Goal: Task Accomplishment & Management: Manage account settings

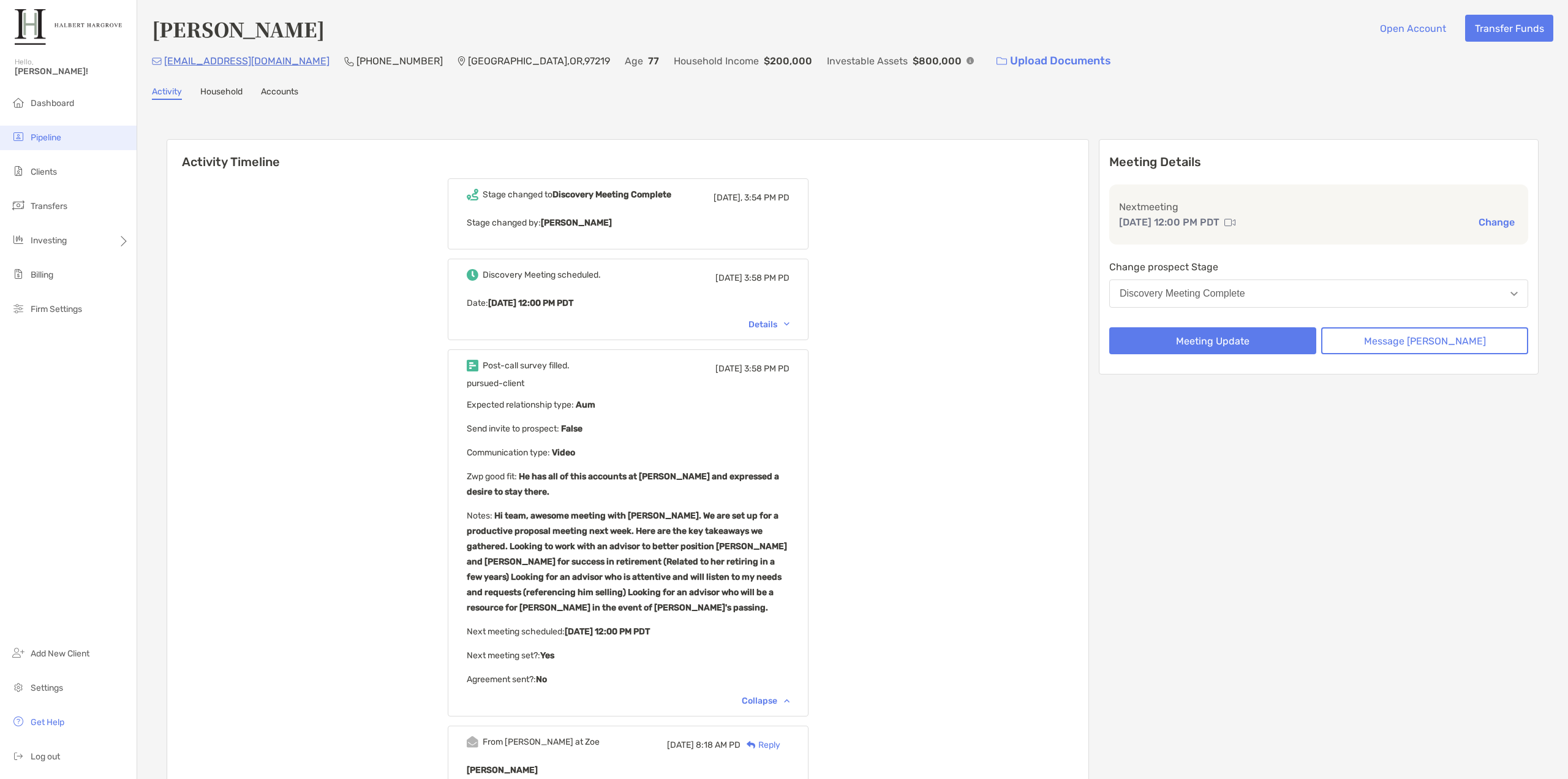
click at [60, 131] on li "Pipeline" at bounding box center [68, 138] width 137 height 24
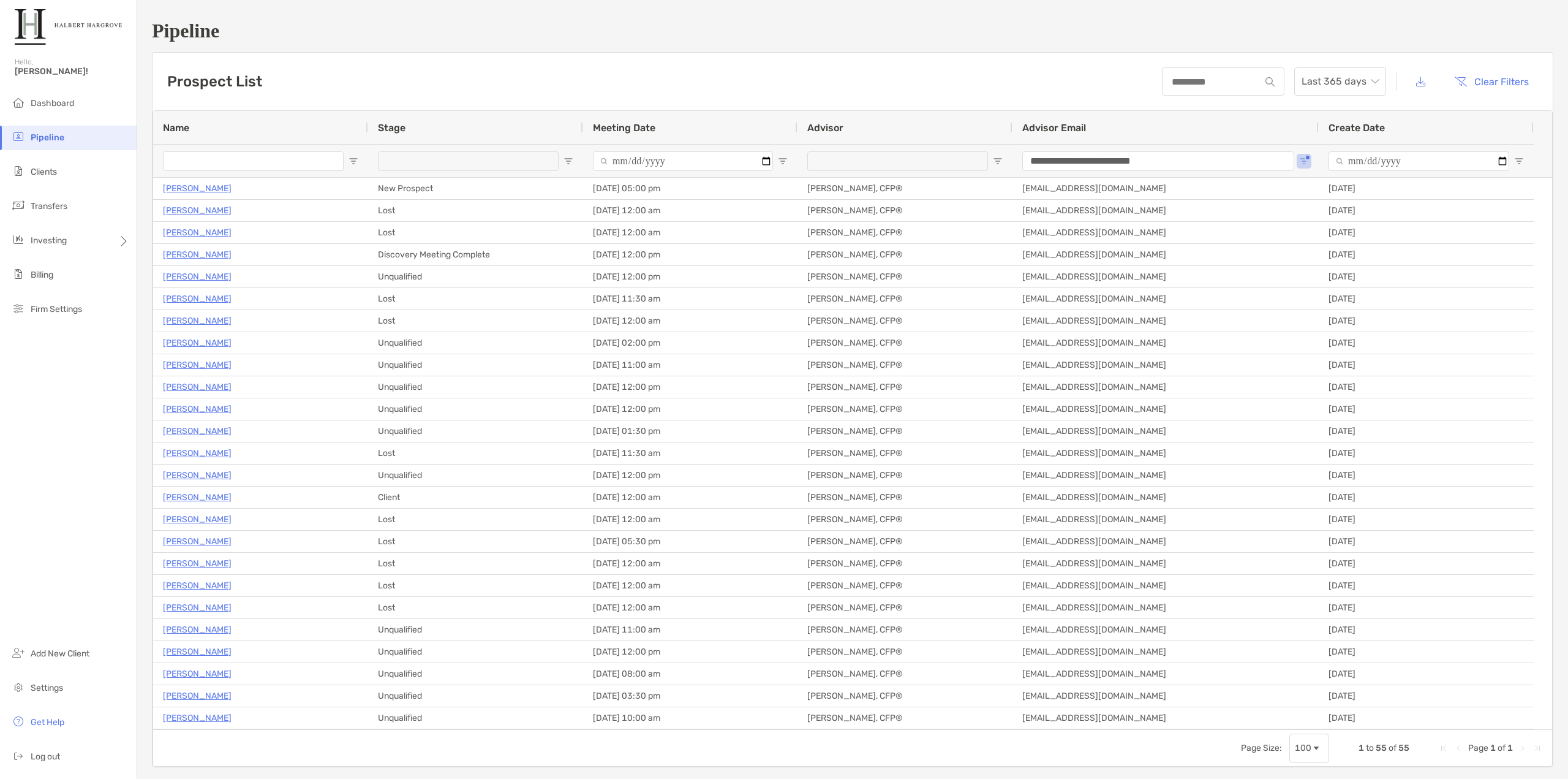
drag, startPoint x: 435, startPoint y: 77, endPoint x: 426, endPoint y: 103, distance: 27.5
click at [435, 77] on div "Prospect List Last 365 days Clear Filters" at bounding box center [853, 82] width 1401 height 58
click at [404, 94] on div "Prospect List Last 365 days Clear Filters" at bounding box center [853, 82] width 1401 height 58
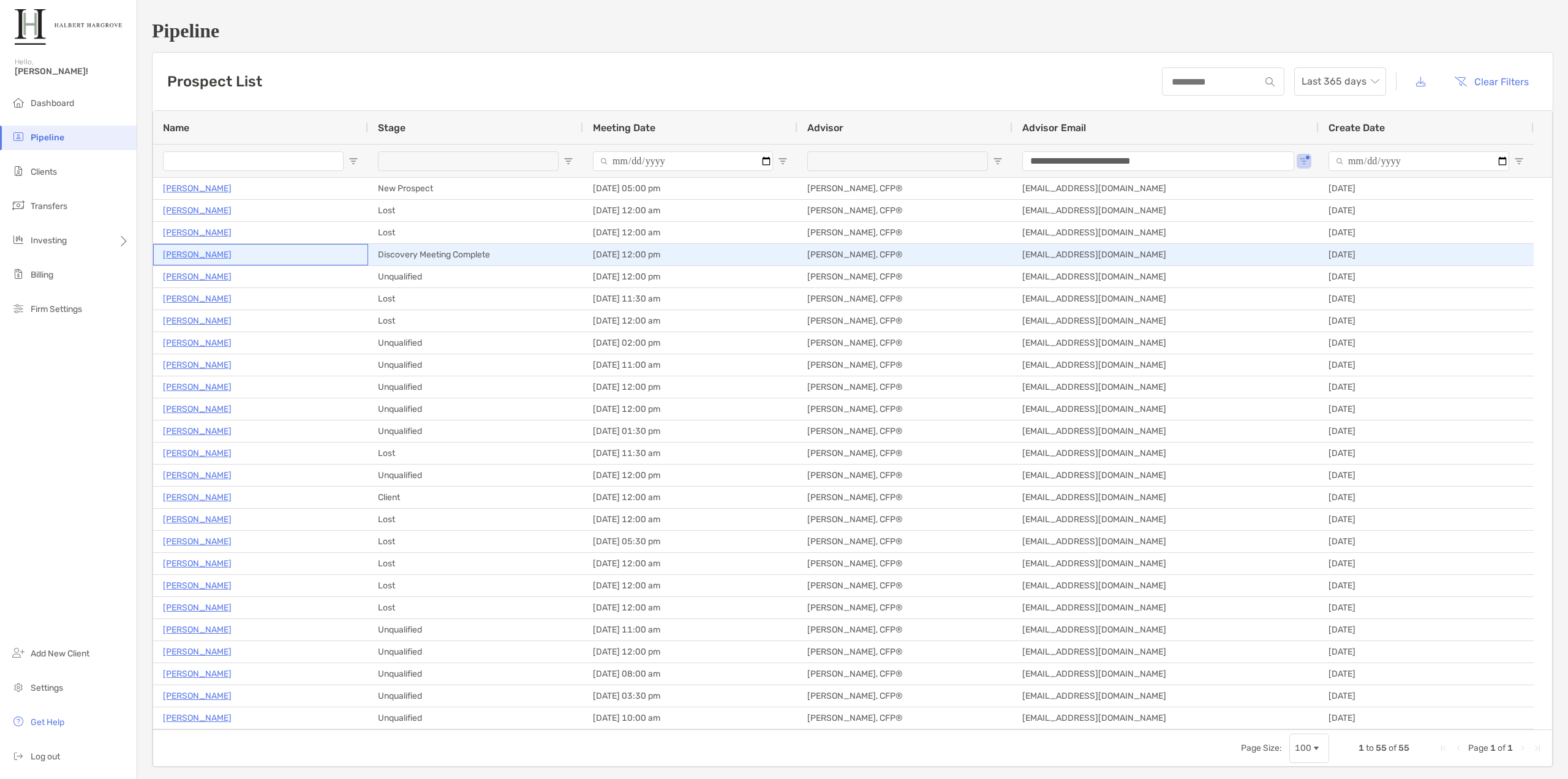
click at [193, 255] on p "[PERSON_NAME]" at bounding box center [197, 254] width 68 height 15
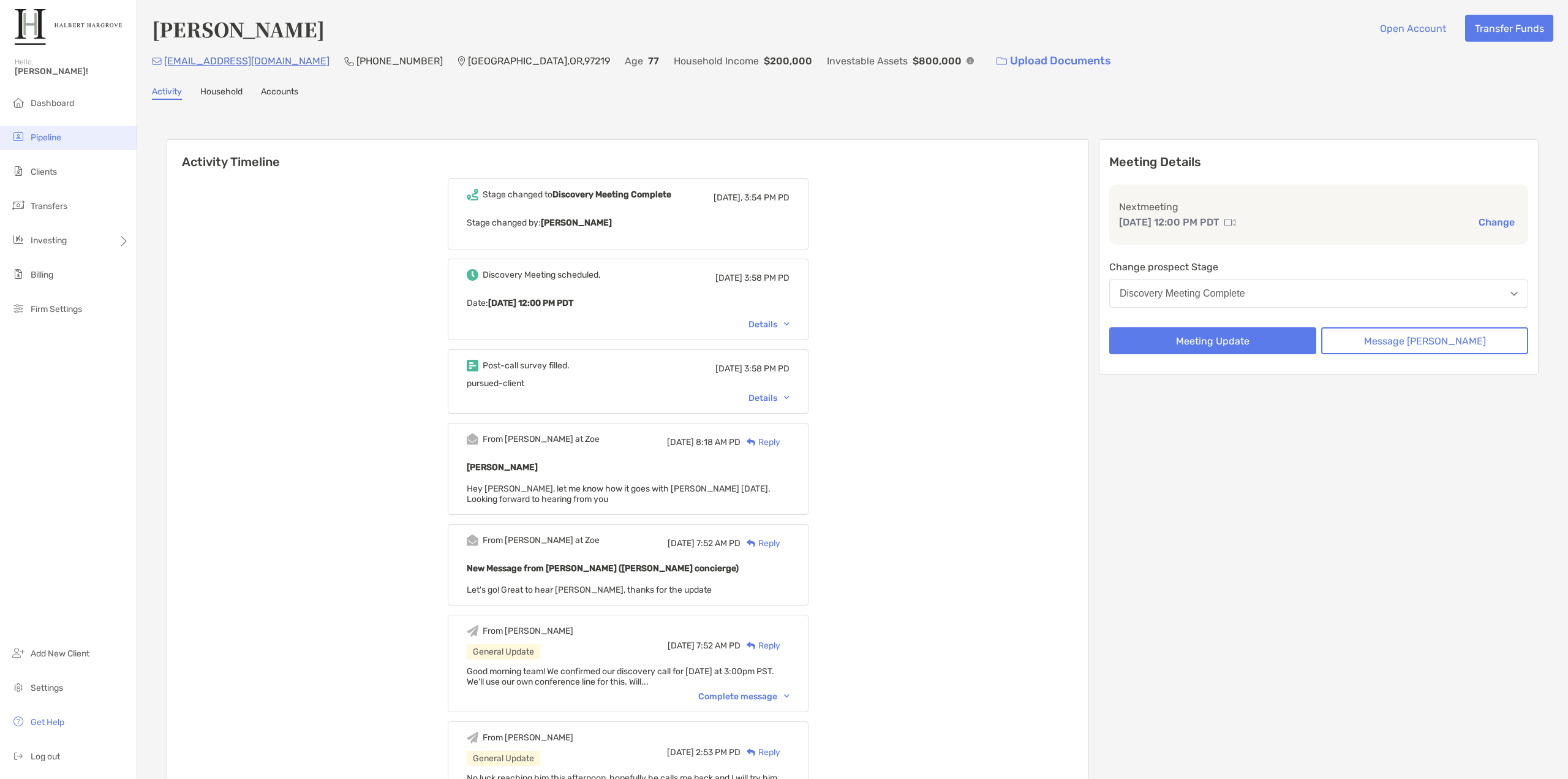
click at [72, 127] on li "Pipeline" at bounding box center [68, 138] width 137 height 24
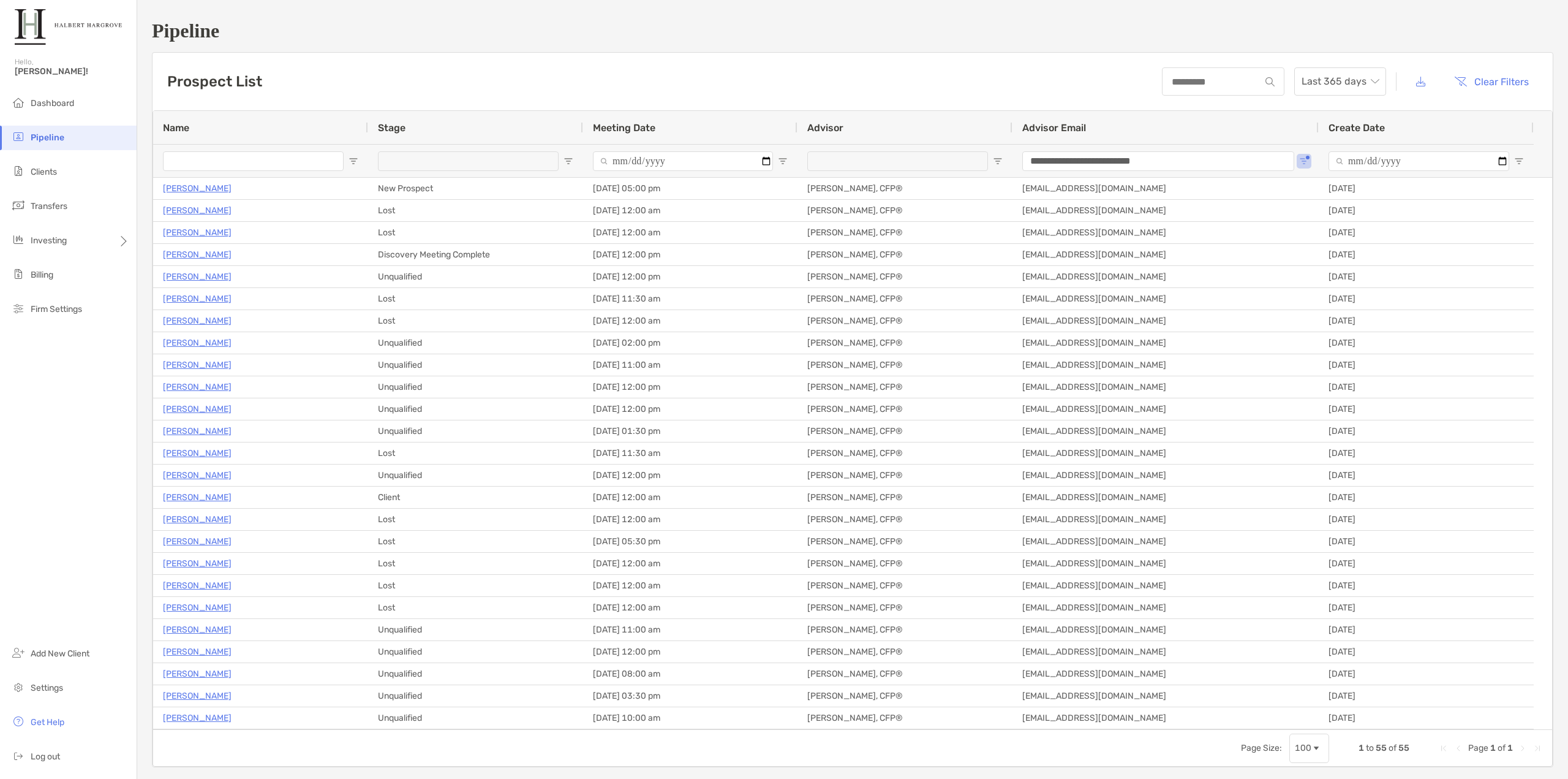
click at [569, 158] on span "Open Filter Menu" at bounding box center [569, 161] width 10 height 10
click at [579, 160] on div at bounding box center [475, 160] width 215 height 33
click at [575, 160] on div at bounding box center [475, 160] width 215 height 33
click at [569, 159] on span "Open Filter Menu" at bounding box center [569, 161] width 10 height 10
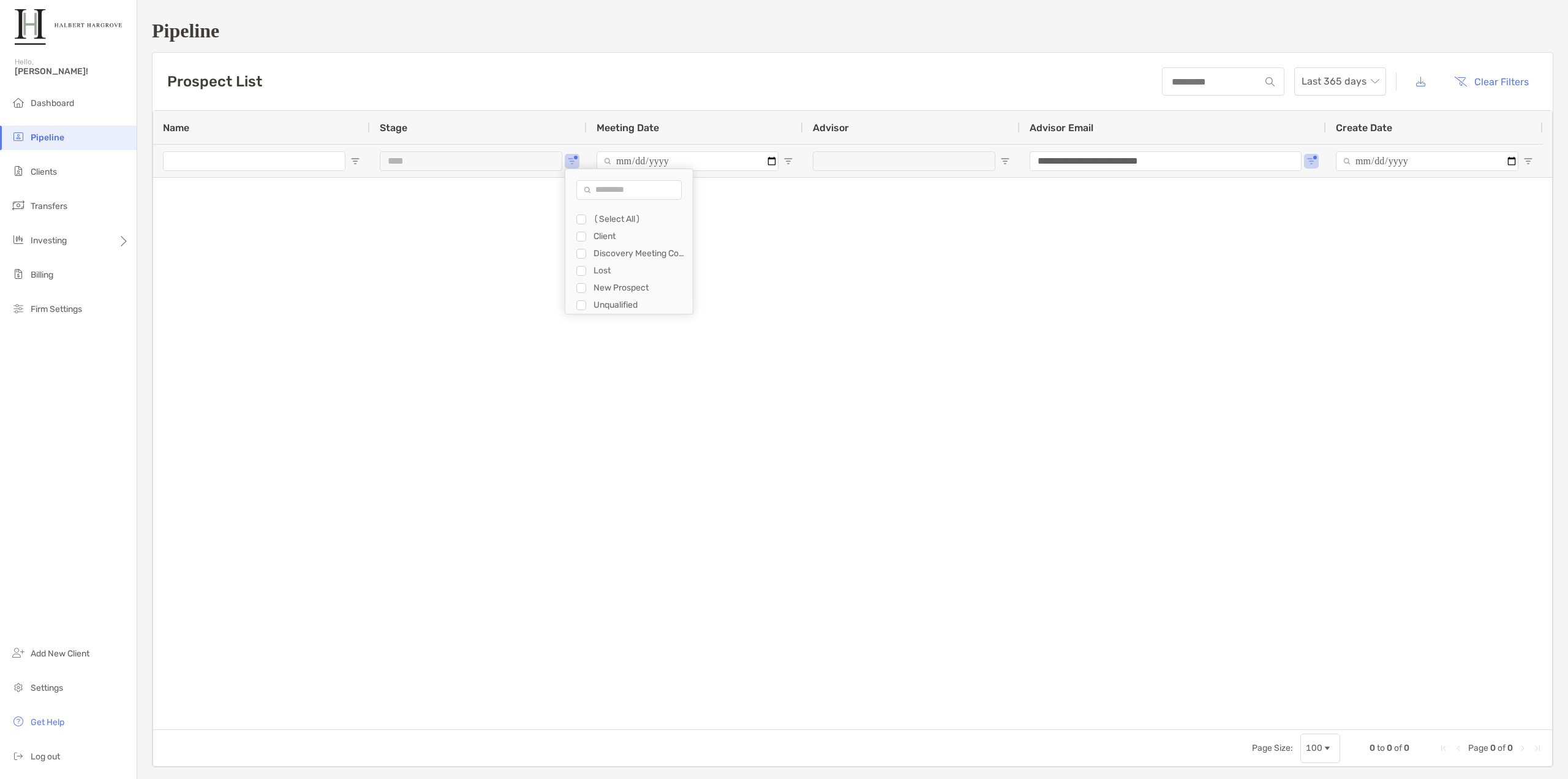
click at [564, 152] on div "***" at bounding box center [478, 160] width 217 height 33
click at [575, 165] on span "Open Filter Menu" at bounding box center [572, 161] width 10 height 10
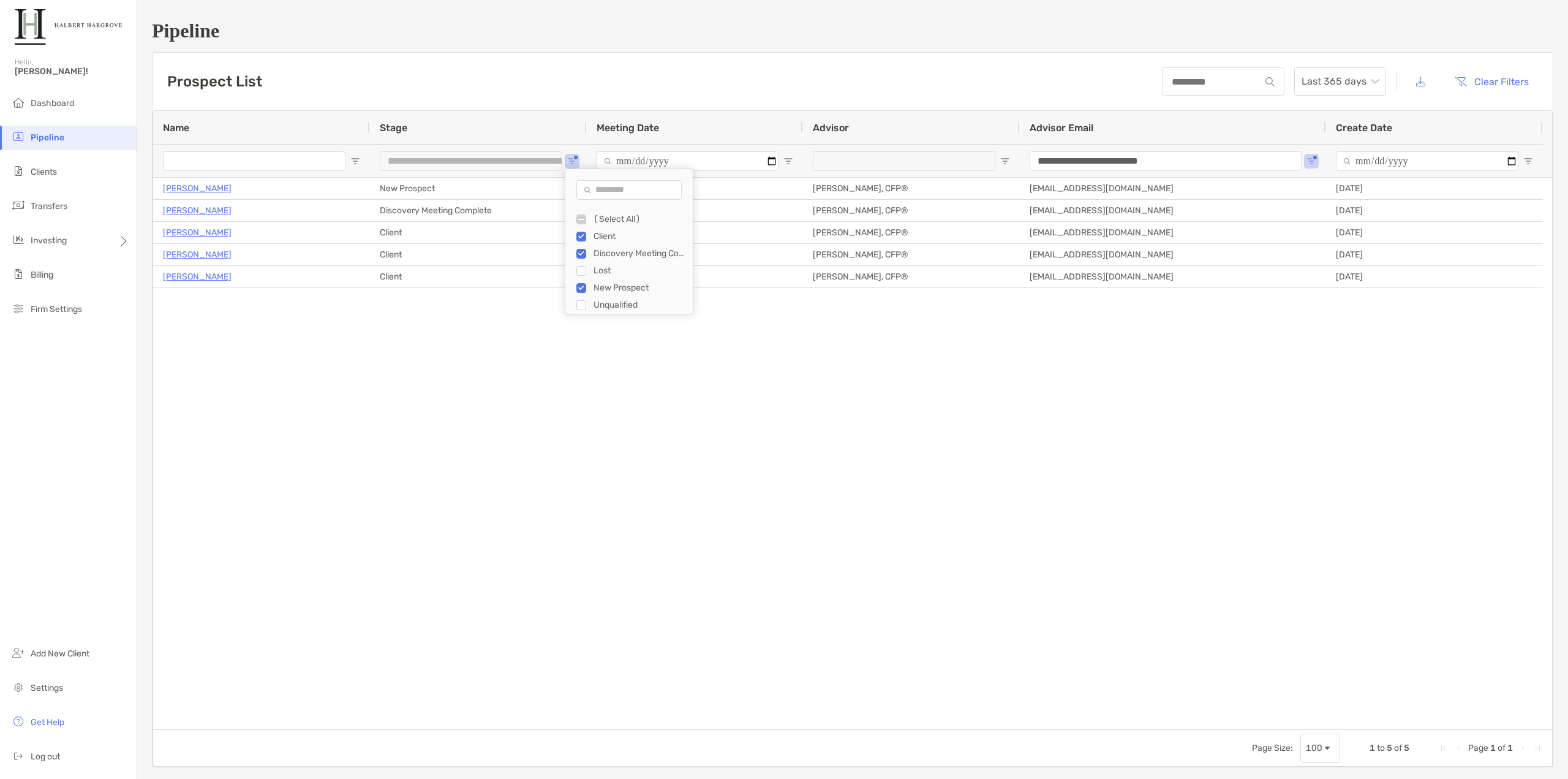
click at [483, 316] on div "[PERSON_NAME] New Prospect [DATE] 05:00 pm [PERSON_NAME], CFP® [EMAIL_ADDRESS][…" at bounding box center [852, 452] width 1399 height 551
click at [573, 160] on span "Open Filter Menu" at bounding box center [572, 161] width 10 height 10
click at [573, 159] on span "Open Filter Menu" at bounding box center [572, 161] width 10 height 10
click at [573, 165] on span "Open Filter Menu" at bounding box center [572, 161] width 10 height 10
click at [508, 310] on div "[PERSON_NAME] New Prospect [DATE] 05:00 pm [PERSON_NAME], CFP® [EMAIL_ADDRESS][…" at bounding box center [852, 452] width 1399 height 551
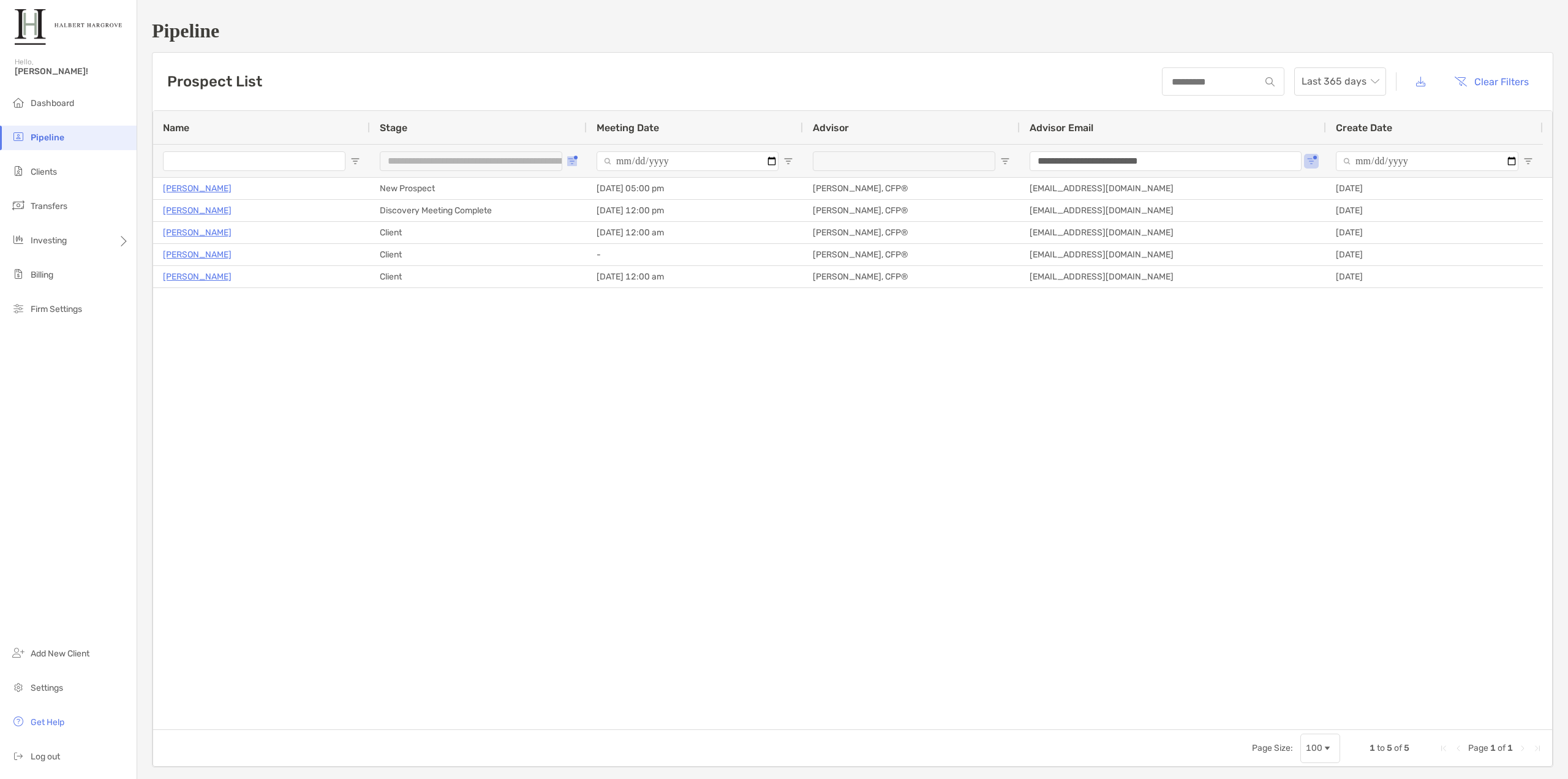
click at [577, 157] on button "Open Filter Menu" at bounding box center [572, 161] width 10 height 10
type input "**********"
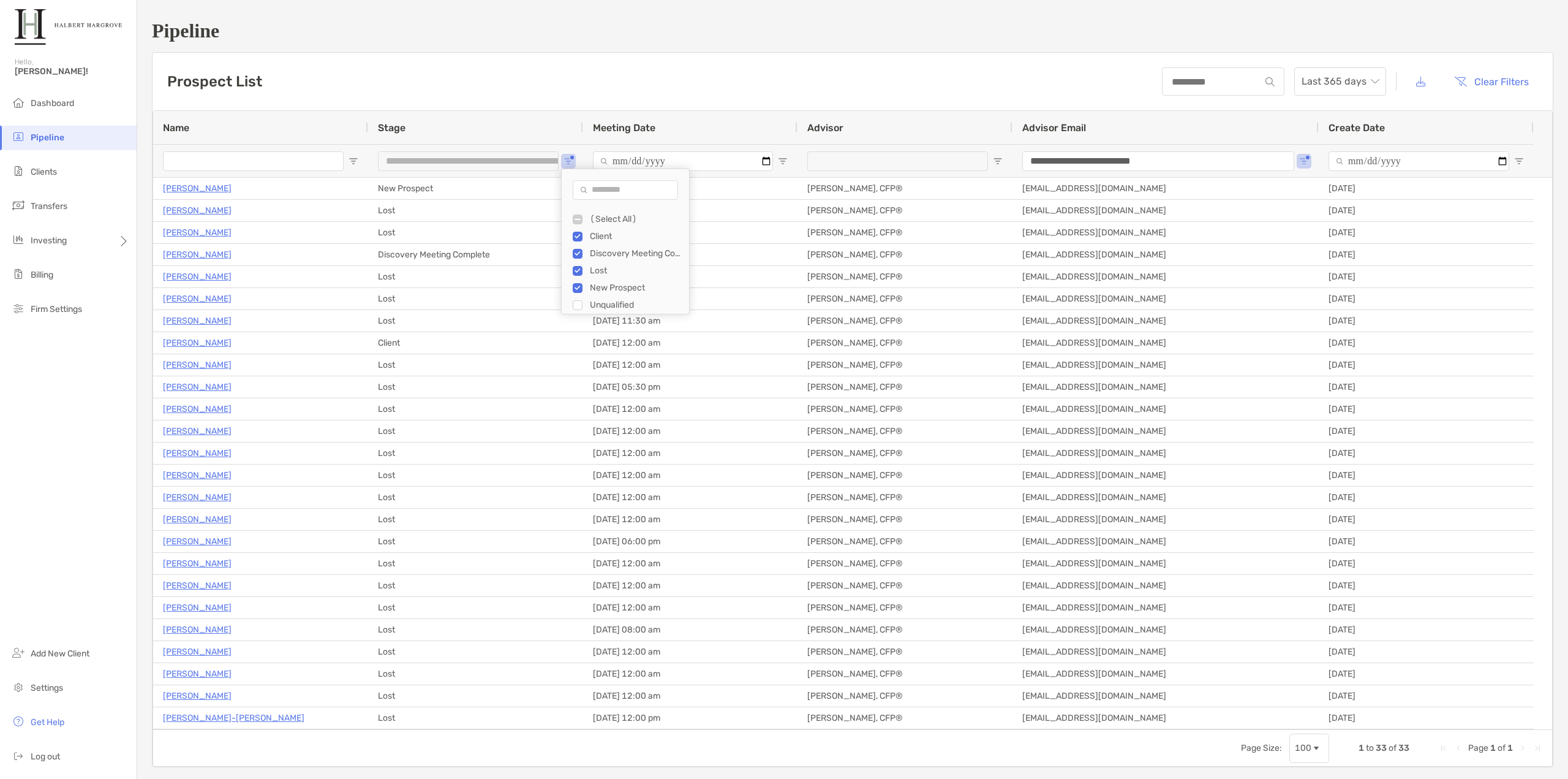
click at [582, 306] on div "Filter List" at bounding box center [578, 305] width 10 height 10
click at [586, 212] on div "(Select All)" at bounding box center [631, 219] width 116 height 17
type input "***"
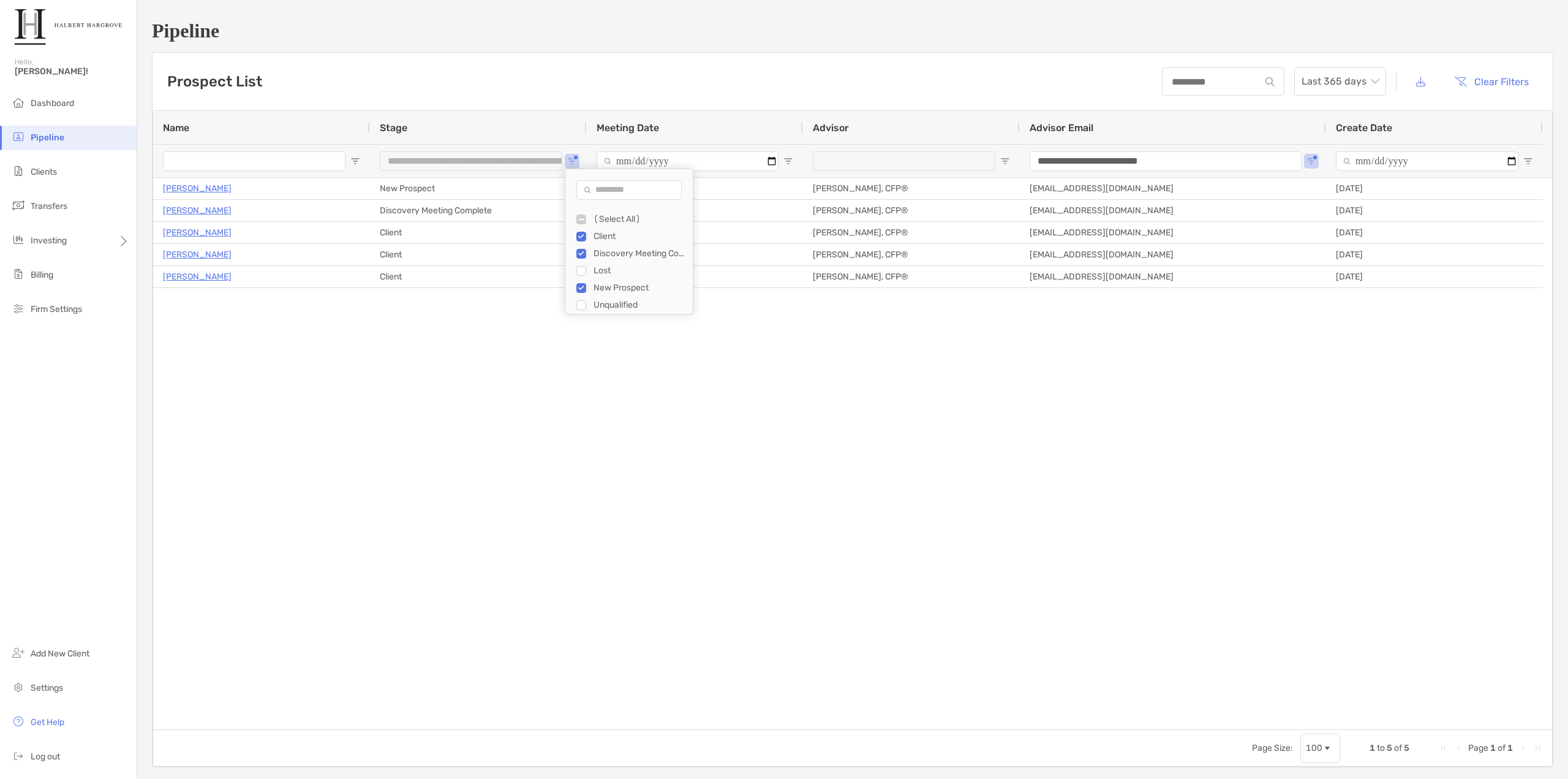
click at [498, 327] on div "[PERSON_NAME] New Prospect [DATE] 05:00 pm [PERSON_NAME], CFP® [EMAIL_ADDRESS][…" at bounding box center [852, 452] width 1399 height 551
click at [294, 307] on div "[PERSON_NAME] New Prospect [DATE] 05:00 pm [PERSON_NAME], CFP® [EMAIL_ADDRESS][…" at bounding box center [852, 452] width 1399 height 551
click at [569, 158] on span "Open Filter Menu" at bounding box center [572, 161] width 10 height 10
click at [502, 291] on div "[PERSON_NAME] New Prospect [DATE] 05:00 pm [PERSON_NAME], CFP® [EMAIL_ADDRESS][…" at bounding box center [852, 452] width 1399 height 551
click at [1314, 160] on button "Open Filter Menu" at bounding box center [1312, 161] width 10 height 10
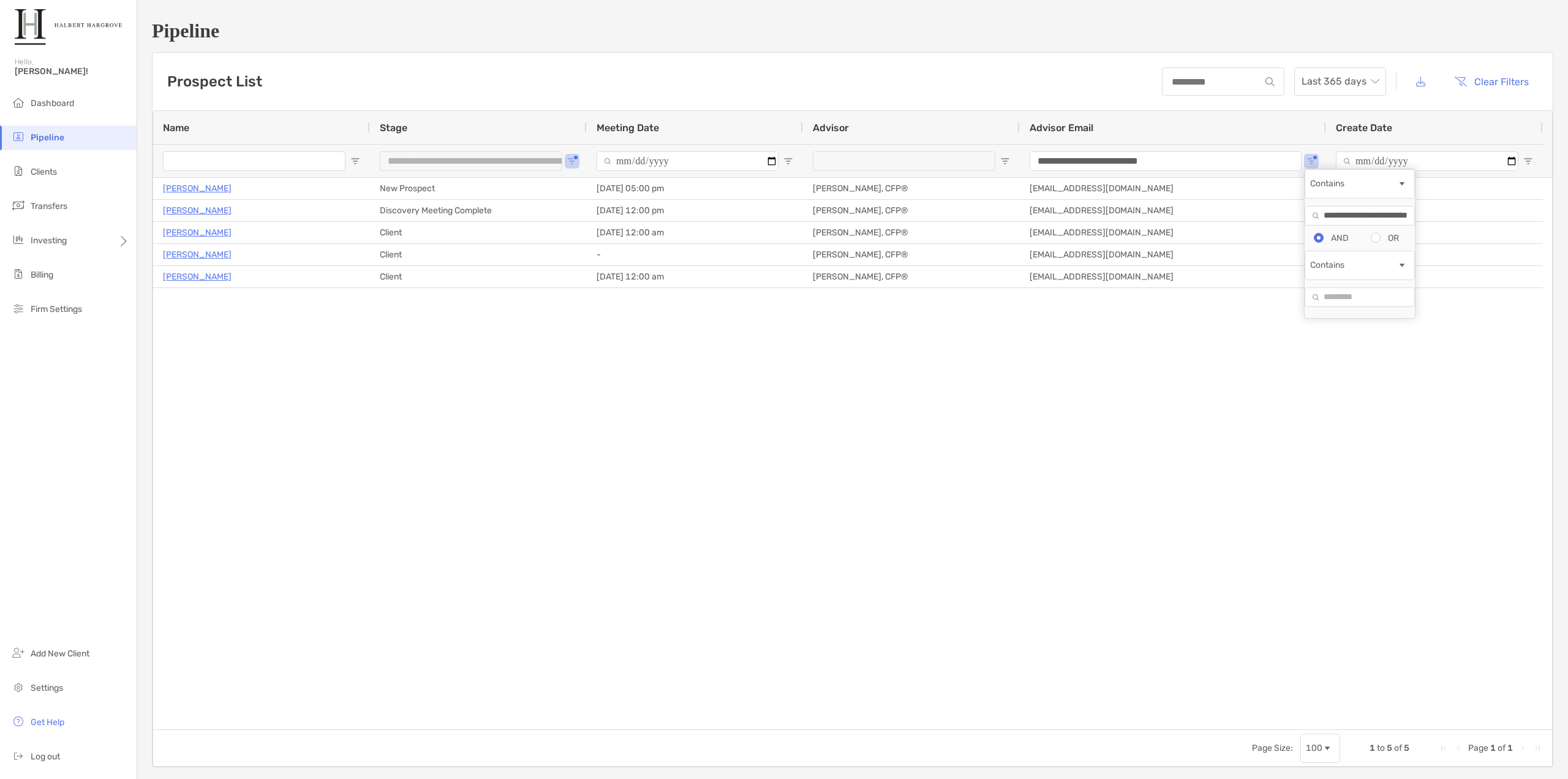
click at [1283, 113] on div "Advisor Email" at bounding box center [1173, 127] width 287 height 33
click at [1309, 91] on span "Last 365 days" at bounding box center [1340, 82] width 77 height 27
click at [1324, 140] on div "2025" at bounding box center [1331, 148] width 87 height 28
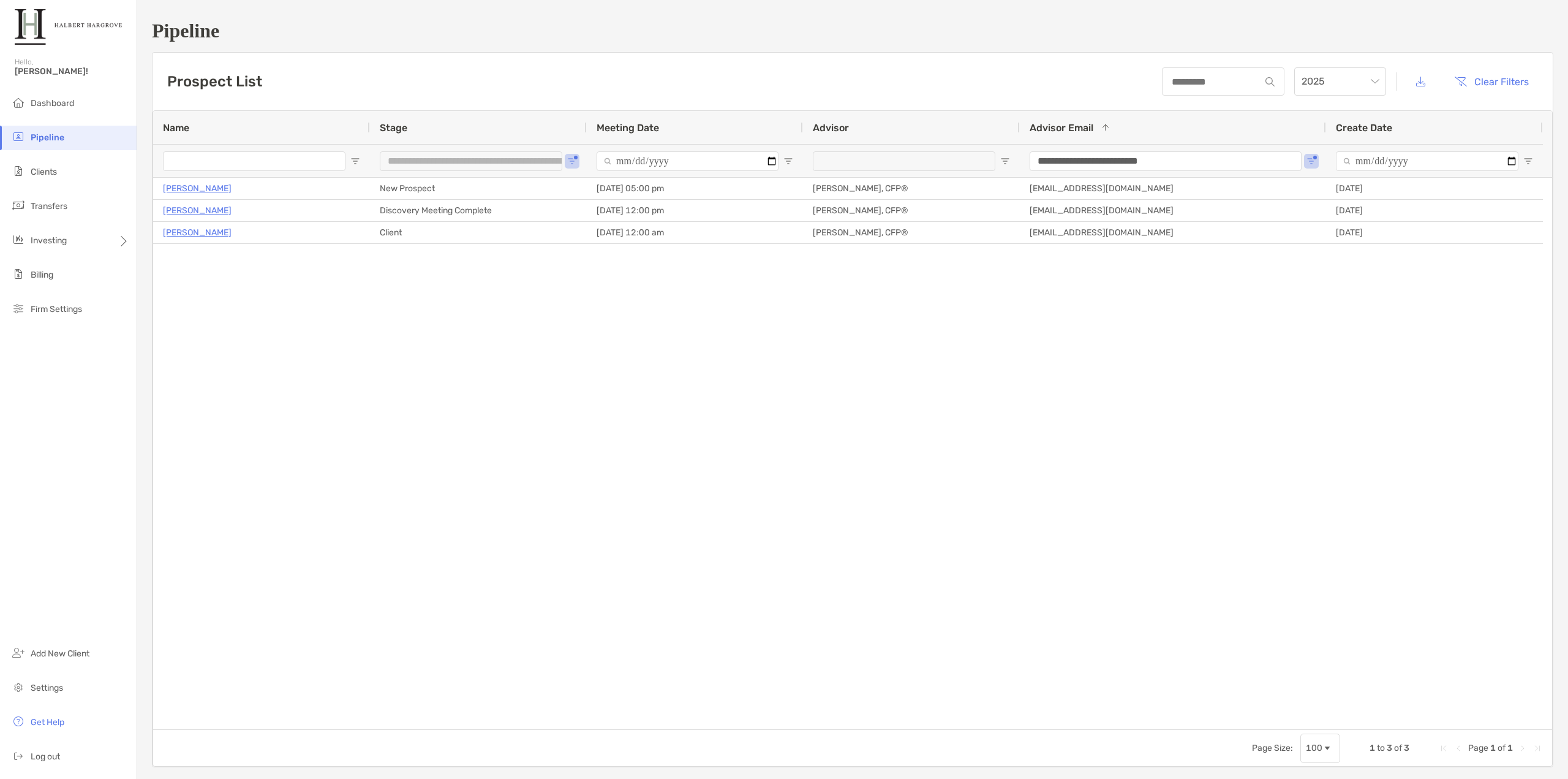
click at [1323, 67] on div "Prospect List 2025 Clear Filters" at bounding box center [853, 82] width 1401 height 58
click at [1328, 55] on div "Prospect List 2025 Clear Filters" at bounding box center [853, 82] width 1401 height 58
click at [1331, 94] on span "2025" at bounding box center [1340, 82] width 77 height 27
click at [1324, 184] on div "2024" at bounding box center [1331, 183] width 72 height 15
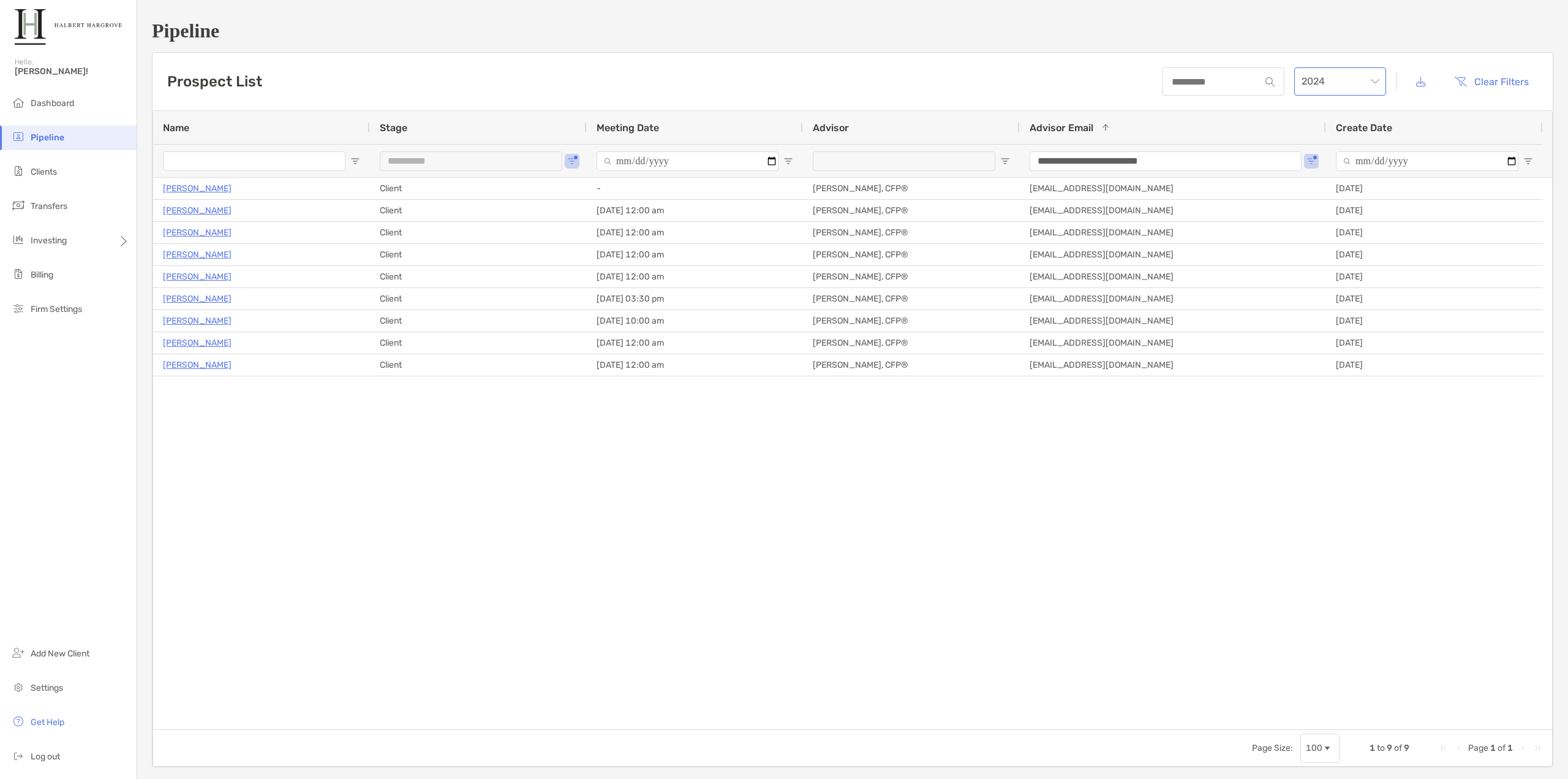
click at [1313, 71] on span "2024" at bounding box center [1340, 82] width 77 height 27
click at [1322, 114] on div "Last 365 days" at bounding box center [1331, 113] width 72 height 15
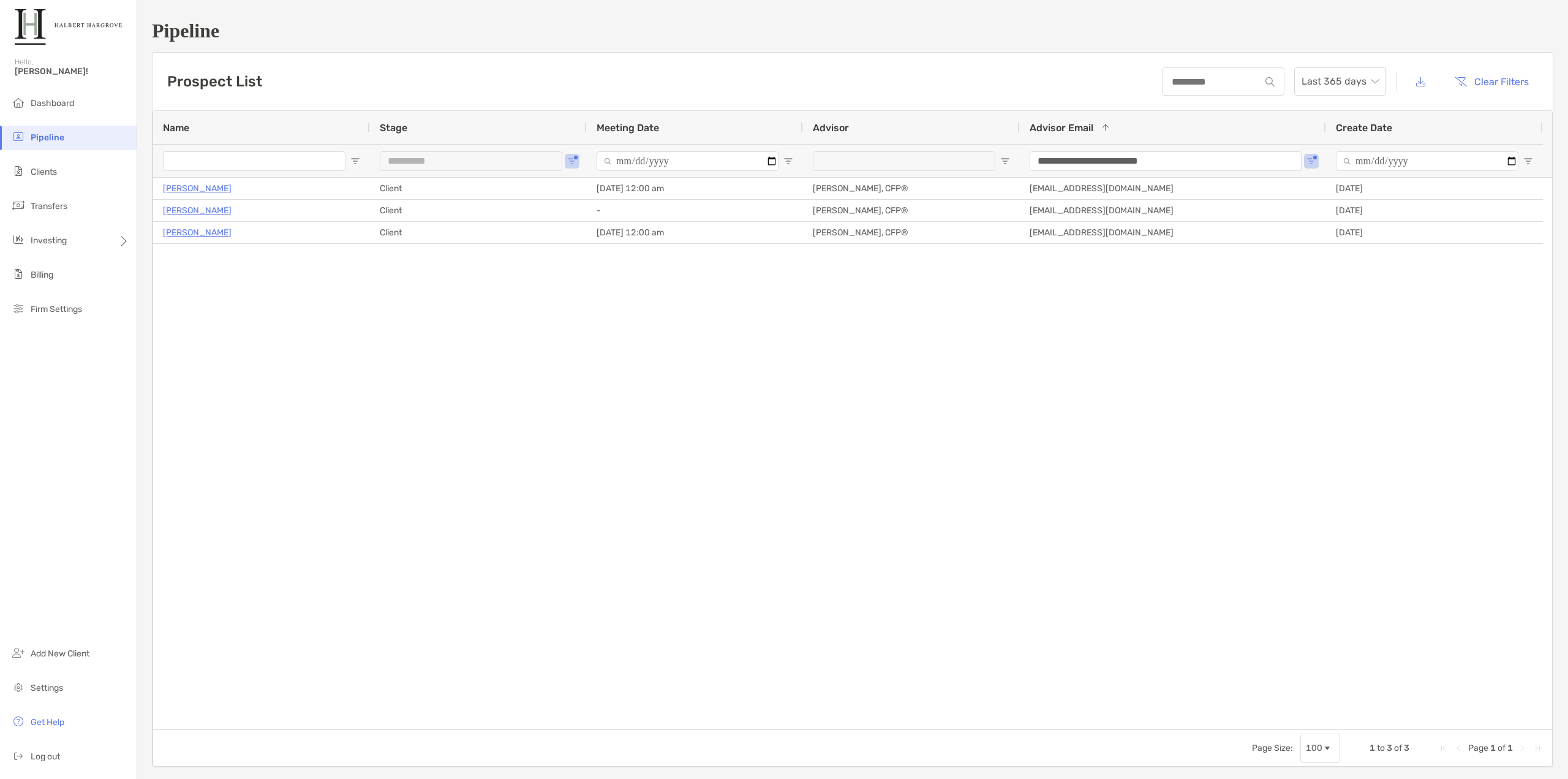
click at [676, 65] on div "Prospect List Last 365 days Clear Filters" at bounding box center [853, 82] width 1401 height 58
click at [571, 158] on span "Open Filter Menu" at bounding box center [572, 161] width 10 height 10
type input "**********"
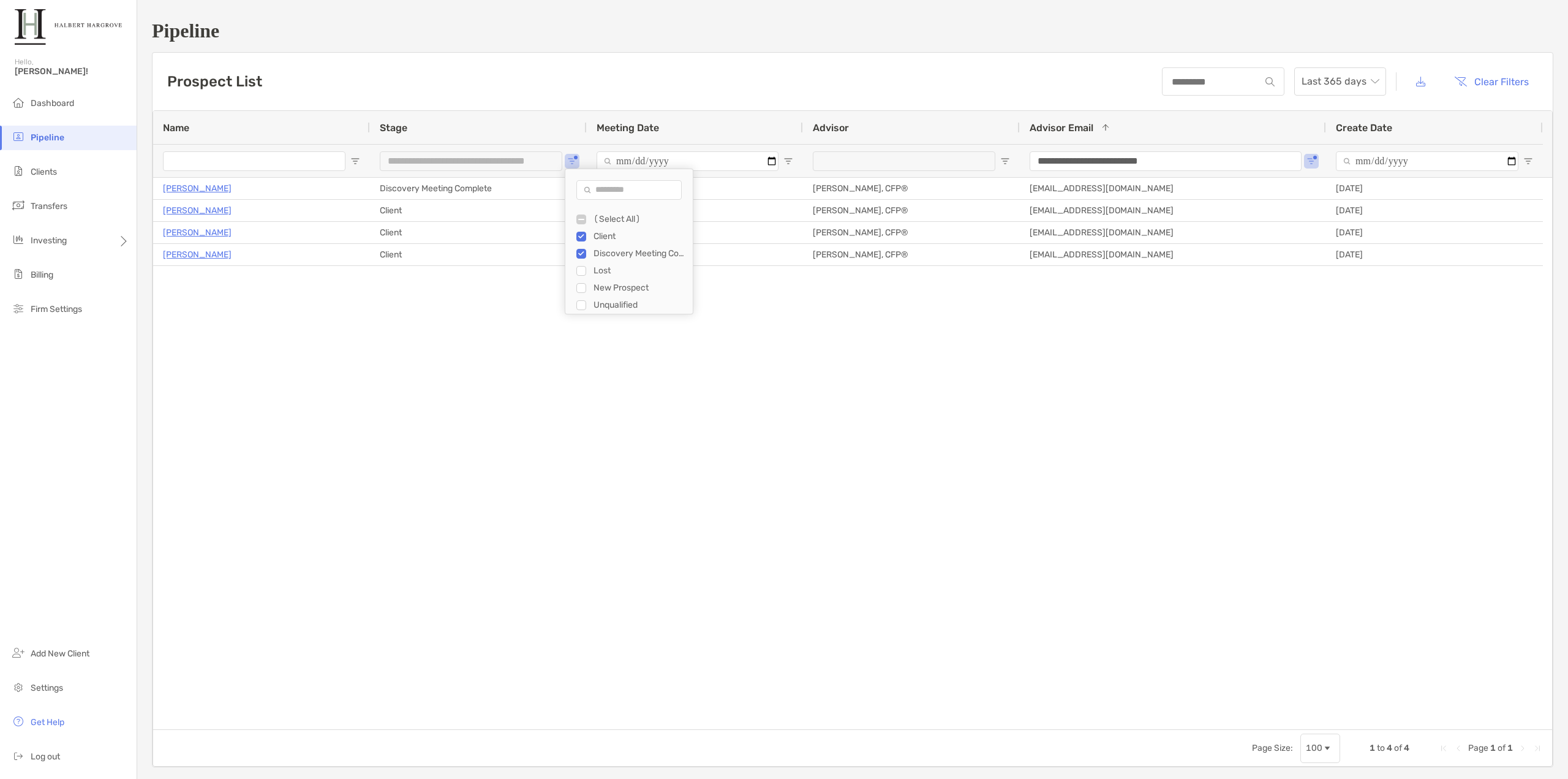
click at [432, 310] on div "Connie Hansen Client 05/28/2025 - 12:00 am Tony Delane, CFP® tdelane@halberthar…" at bounding box center [852, 452] width 1399 height 551
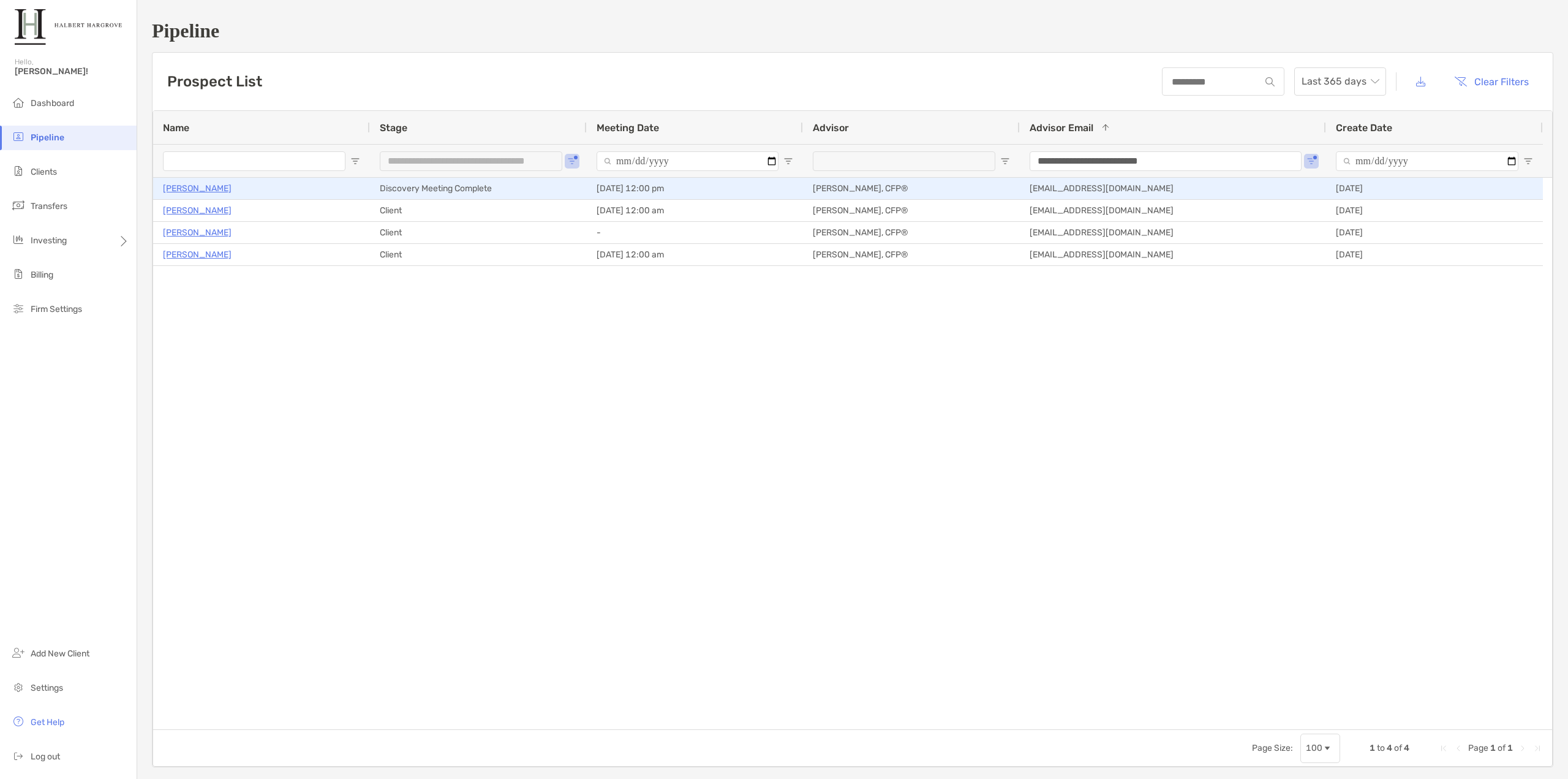
click at [204, 191] on p "[PERSON_NAME]" at bounding box center [197, 188] width 68 height 15
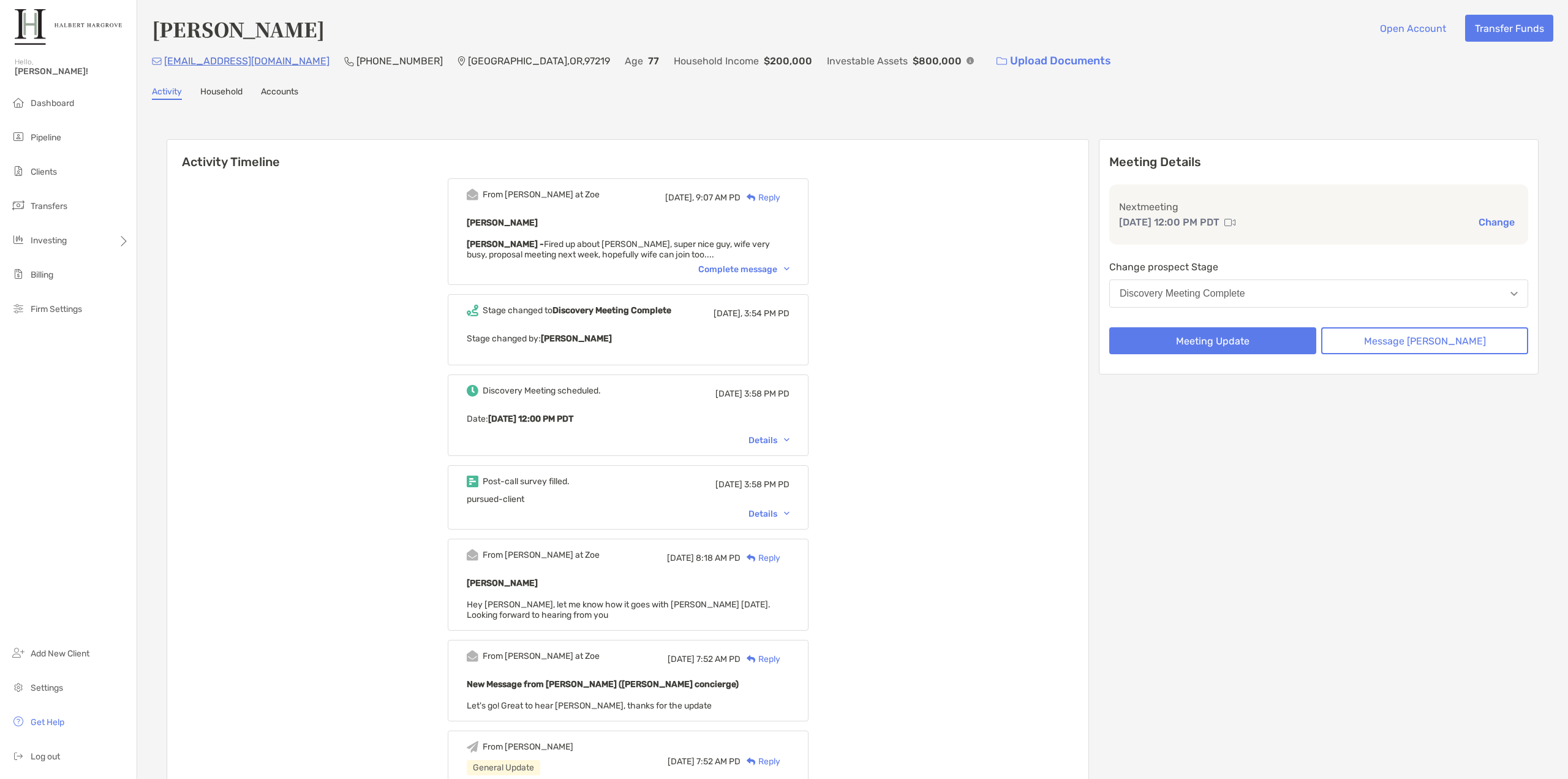
click at [49, 138] on span "Pipeline" at bounding box center [46, 138] width 31 height 11
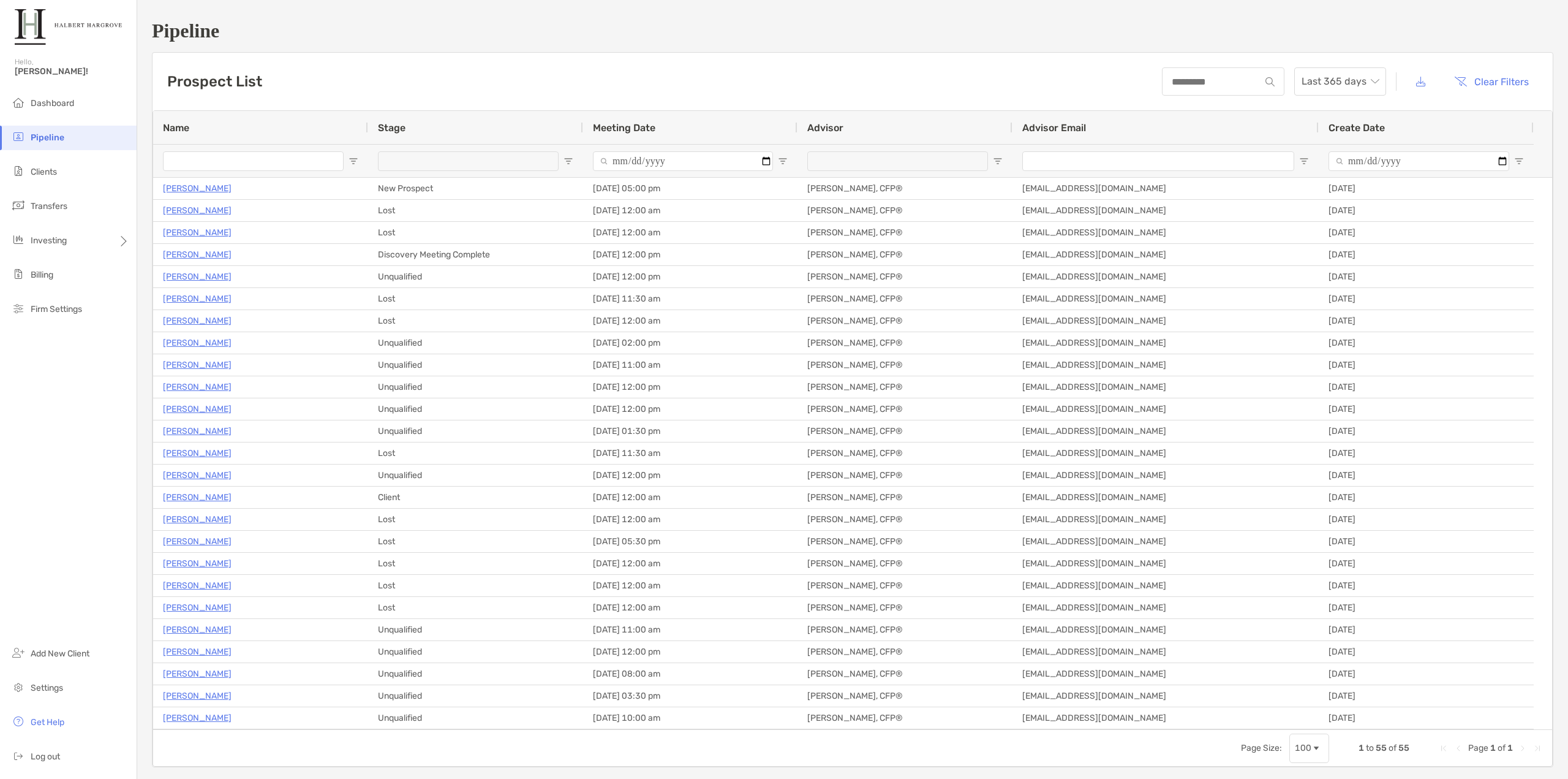
type input "**********"
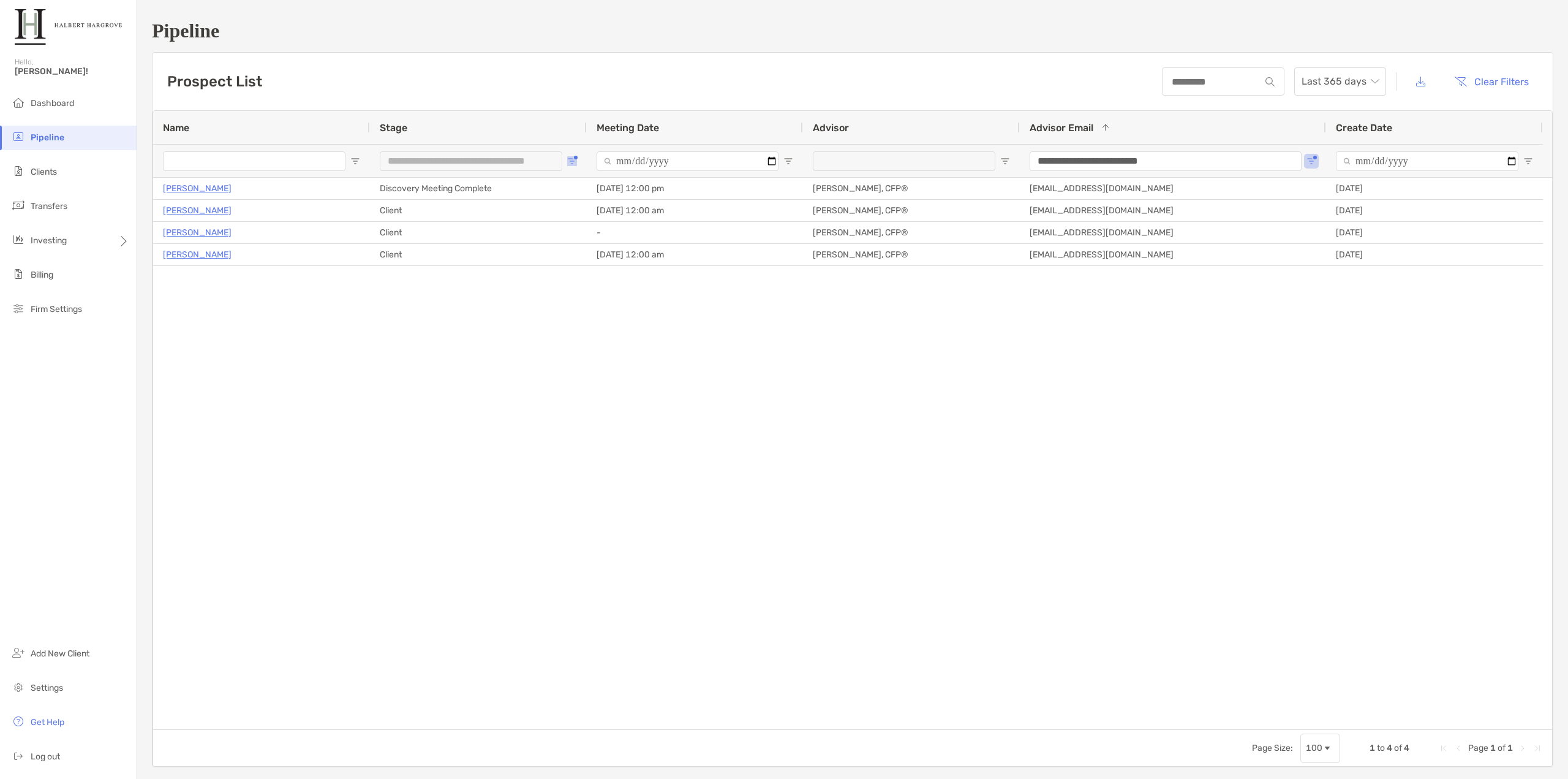
click at [573, 162] on span "Open Filter Menu" at bounding box center [572, 161] width 10 height 10
click at [587, 286] on div "New Prospect" at bounding box center [634, 288] width 116 height 17
type input "**********"
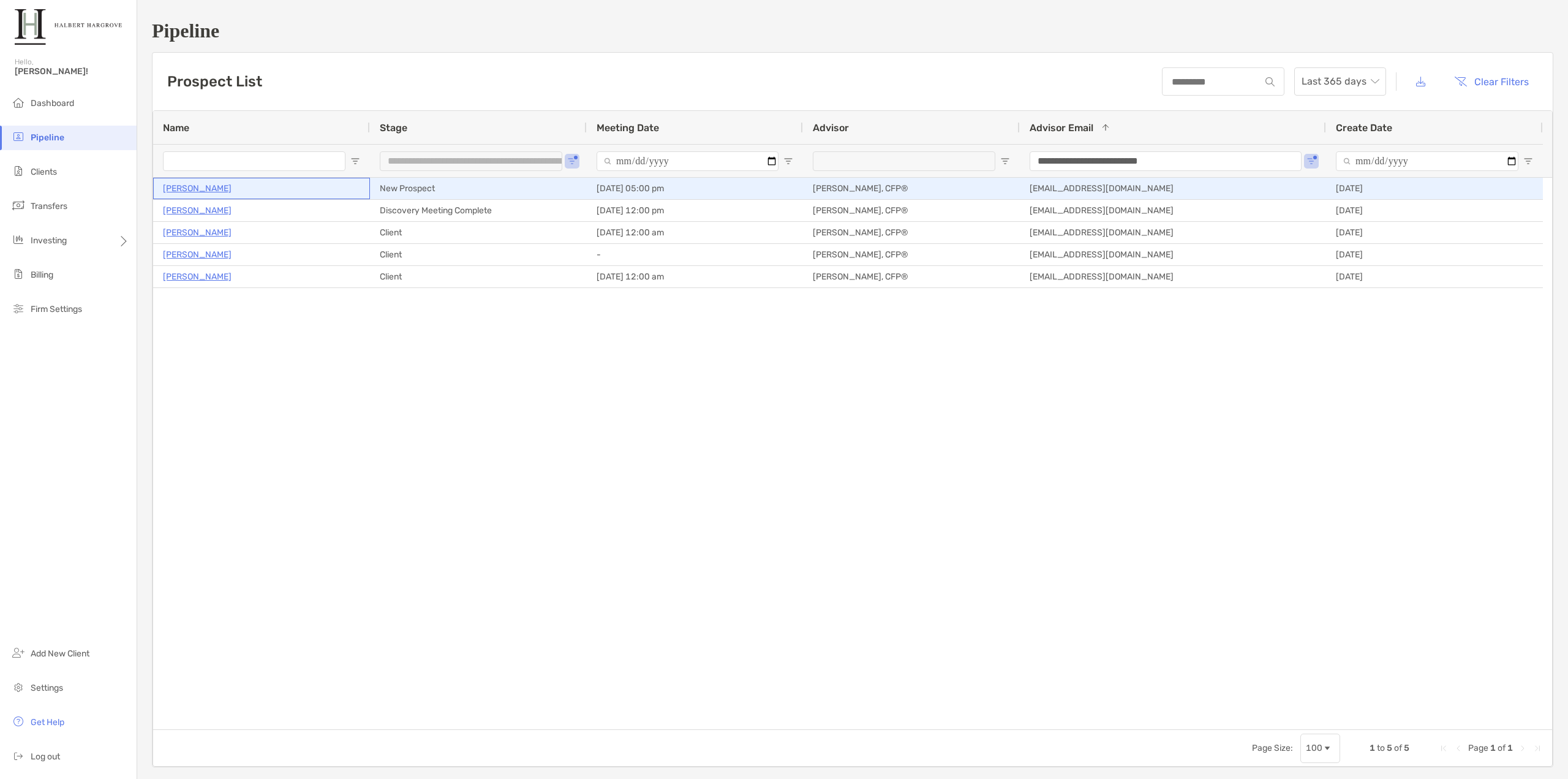
click at [209, 190] on p "[PERSON_NAME]" at bounding box center [197, 188] width 68 height 15
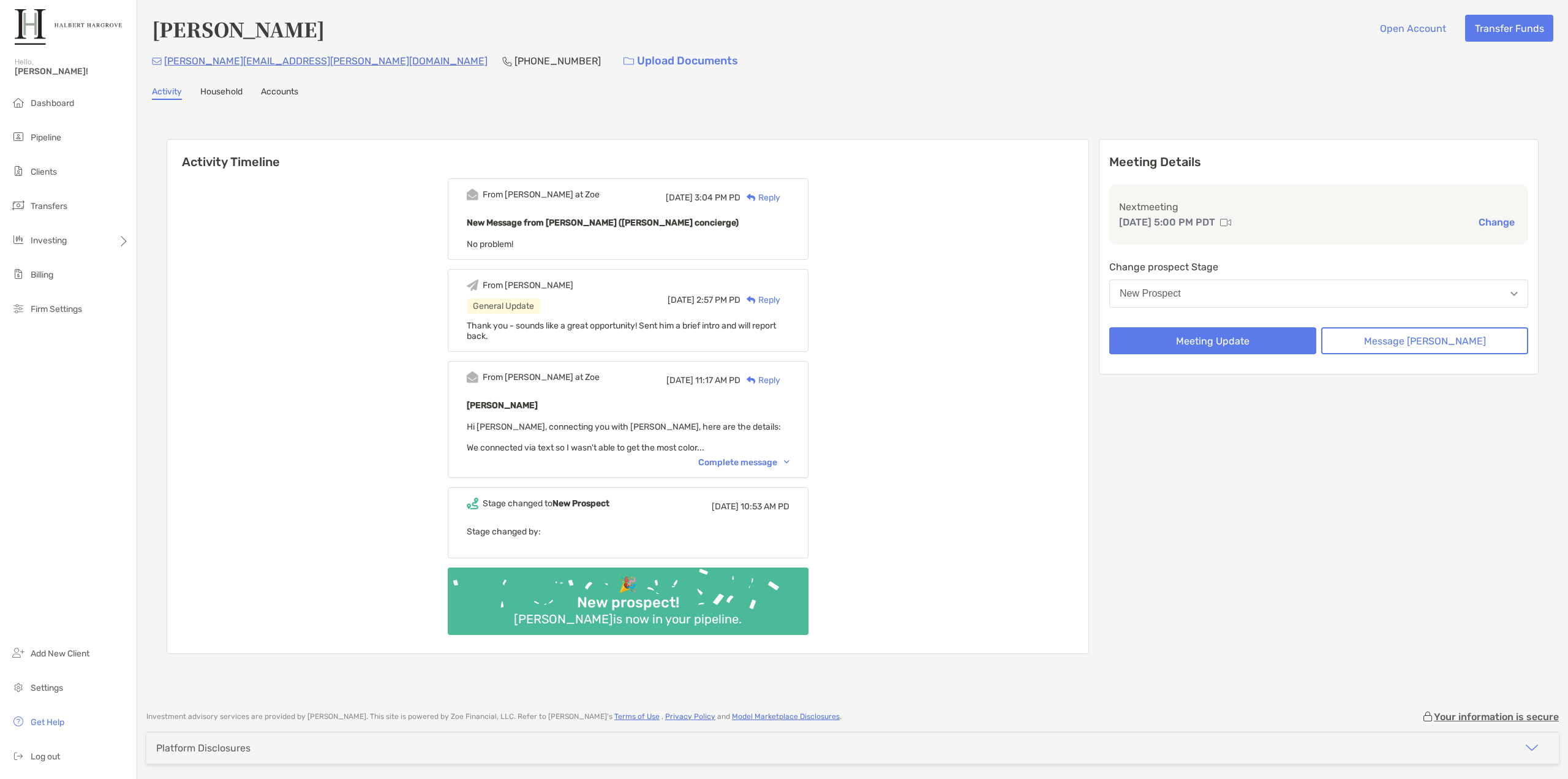
click at [775, 466] on div "Complete message" at bounding box center [743, 462] width 91 height 11
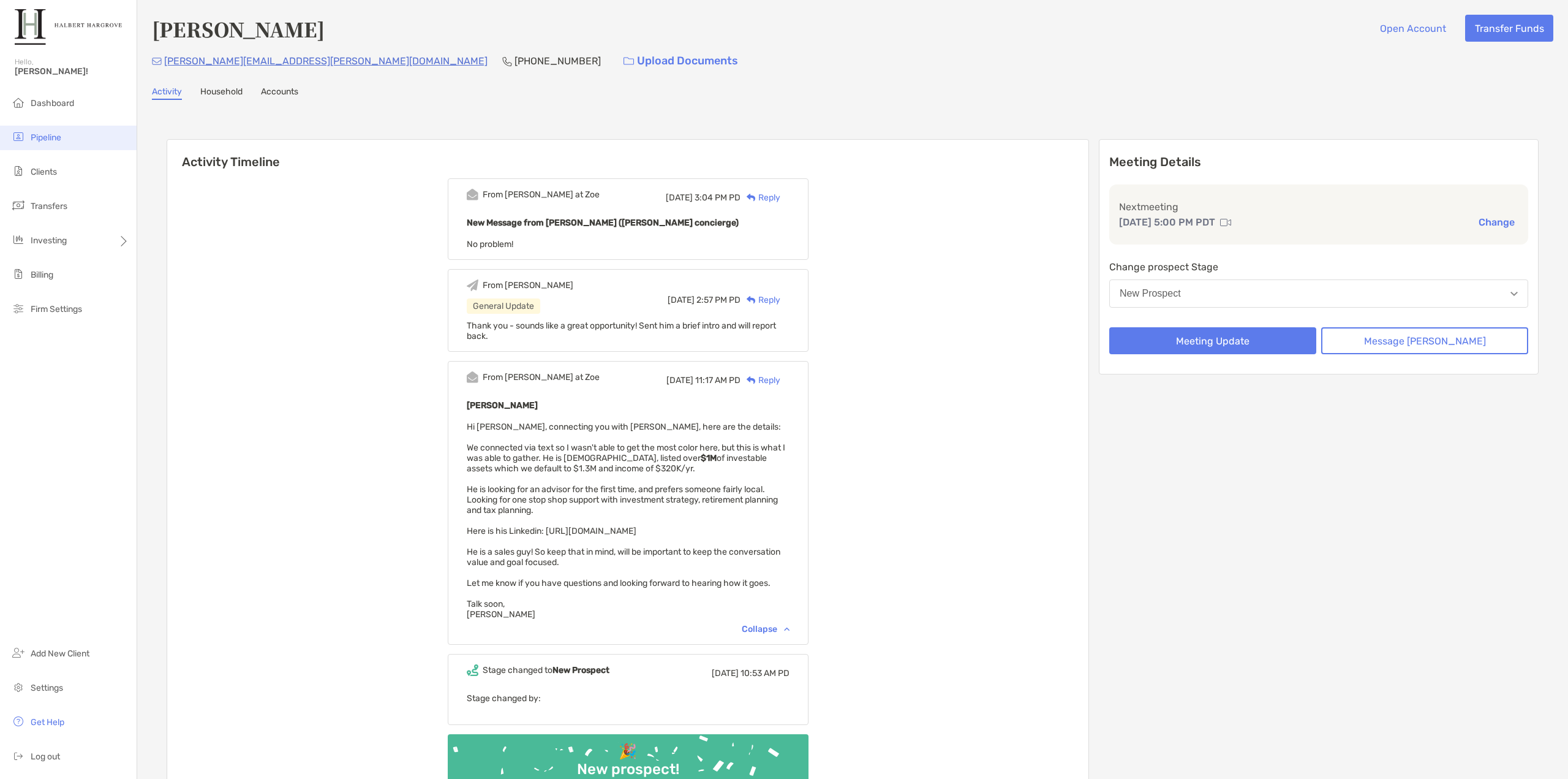
click at [49, 135] on span "Pipeline" at bounding box center [46, 138] width 31 height 11
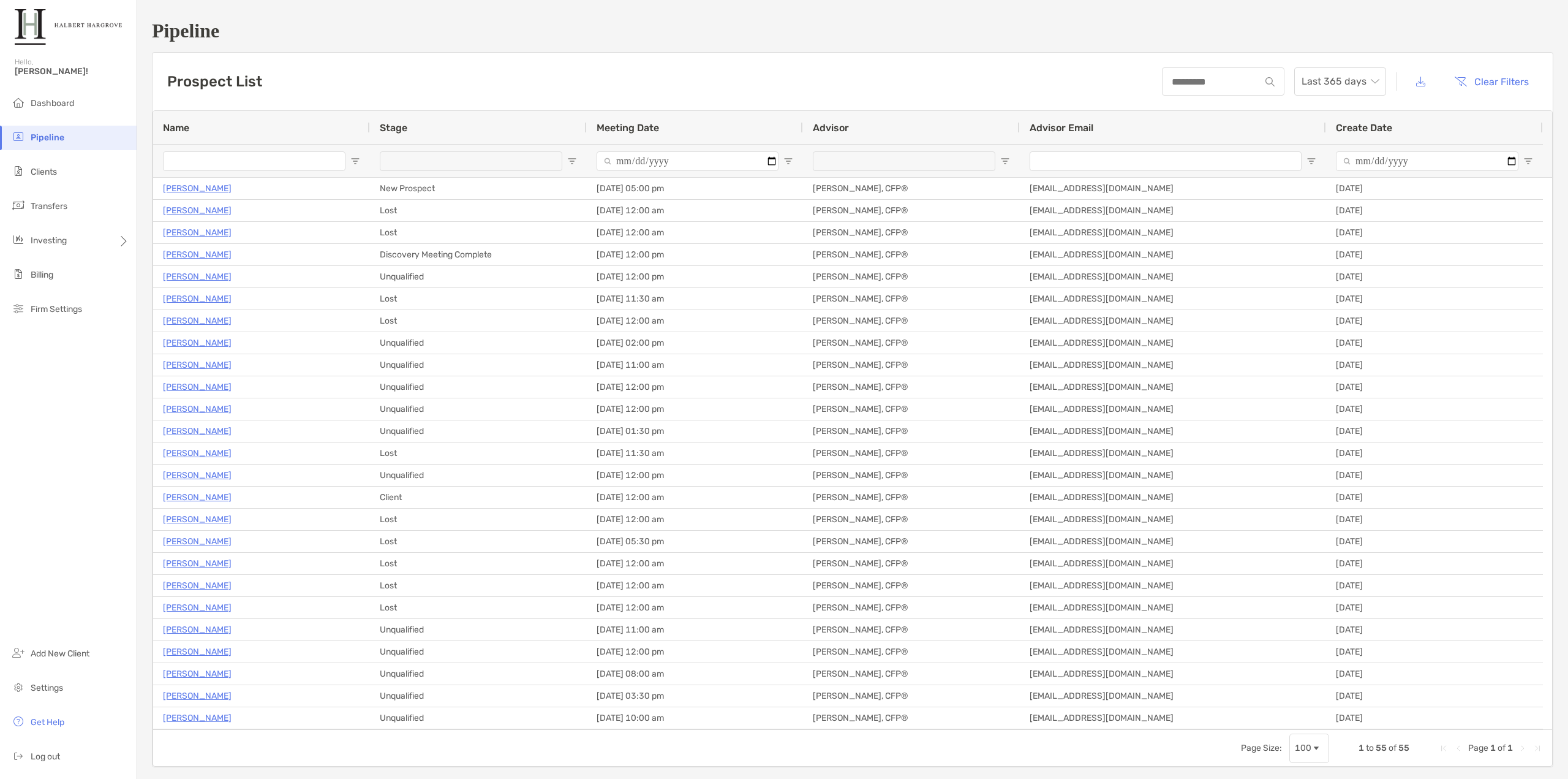
type input "**********"
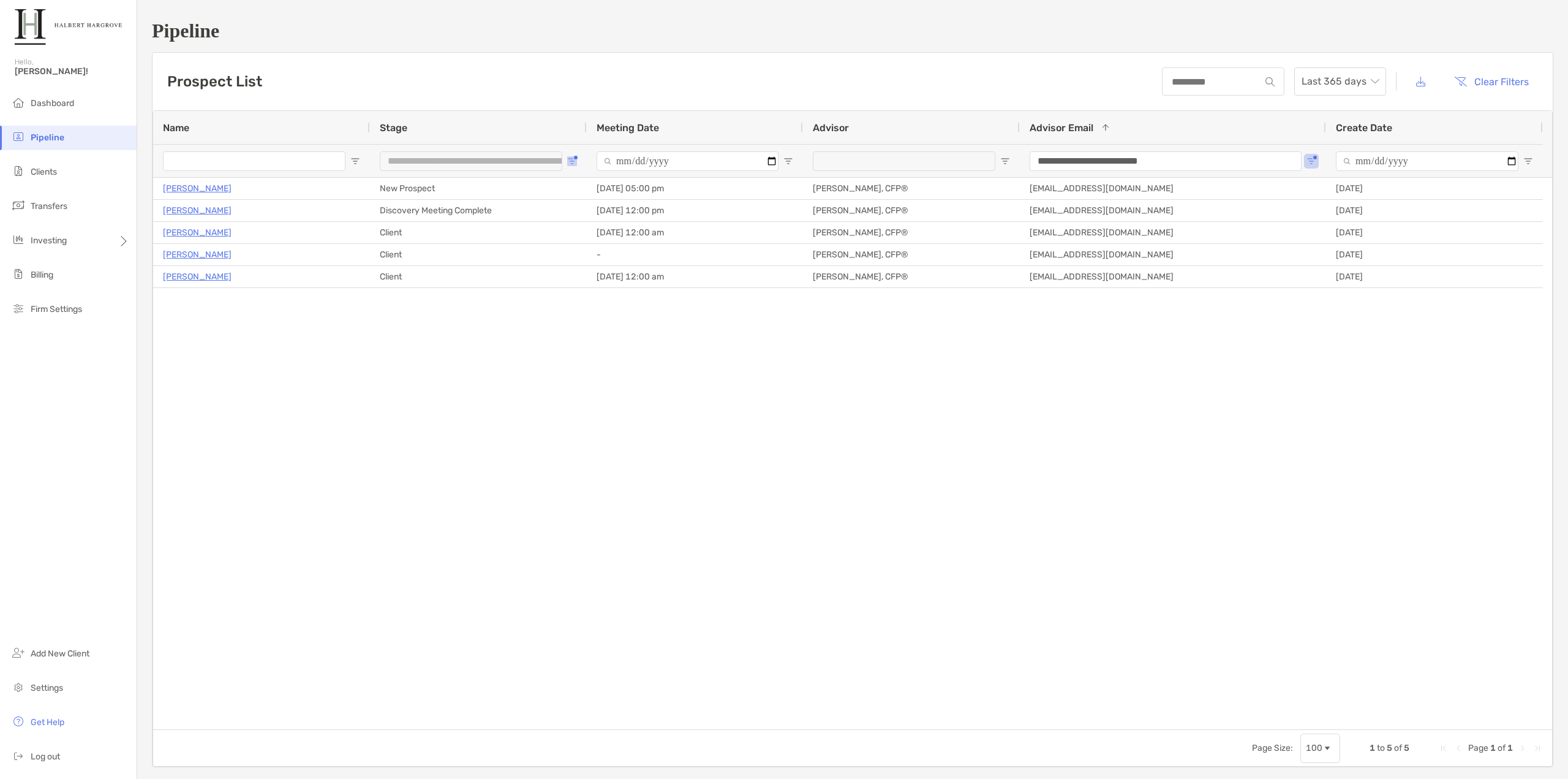
click at [570, 163] on span "Open Filter Menu" at bounding box center [572, 161] width 10 height 10
click at [535, 324] on div "[PERSON_NAME] New Prospect [DATE] 05:00 pm [PERSON_NAME], CFP® [EMAIL_ADDRESS][…" at bounding box center [852, 452] width 1399 height 551
click at [1315, 91] on span "Last 365 days" at bounding box center [1340, 82] width 77 height 27
click at [1318, 143] on div "2025" at bounding box center [1331, 148] width 72 height 15
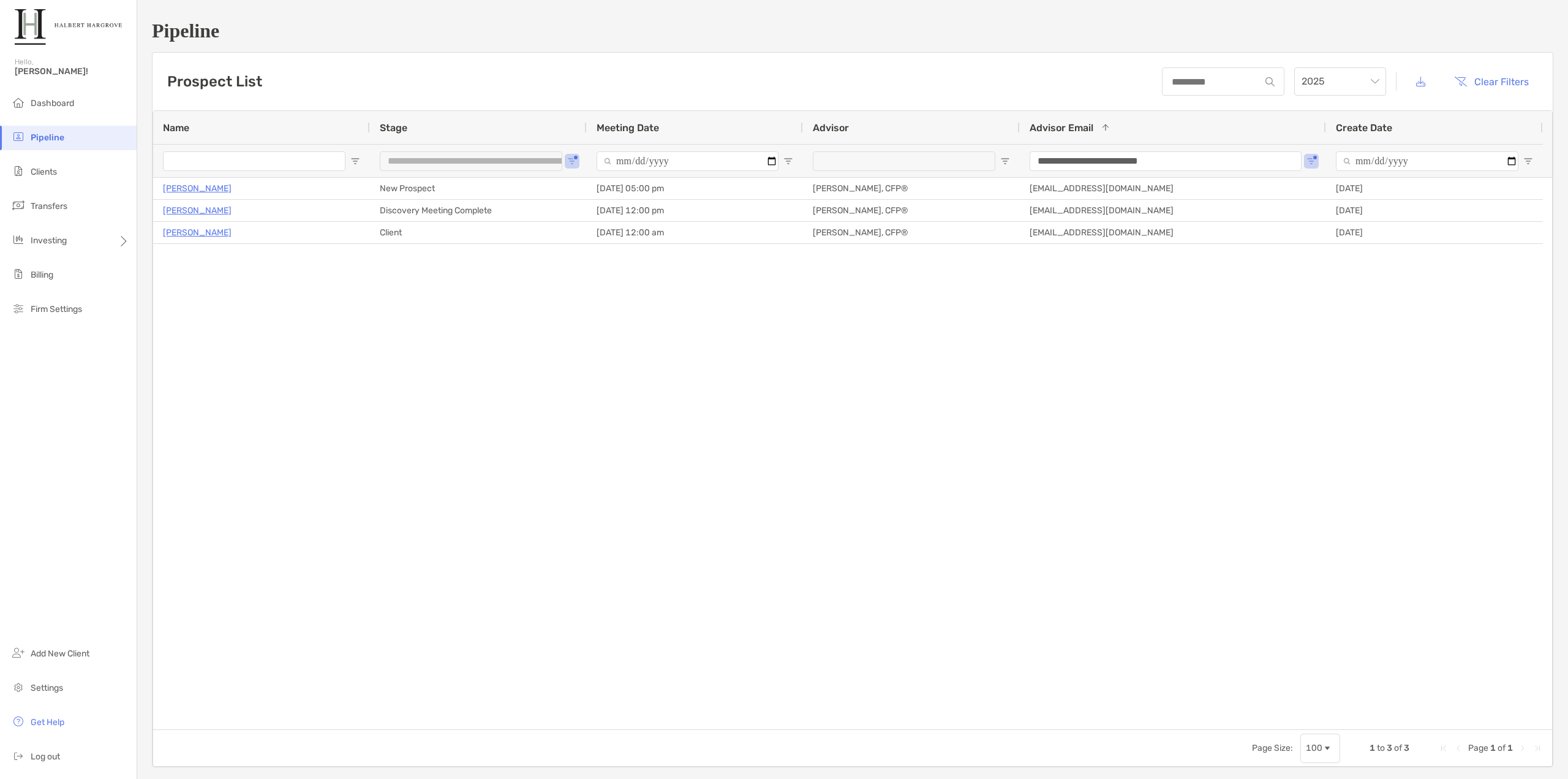
click at [844, 82] on div "Prospect List 2025 Clear Filters" at bounding box center [853, 82] width 1401 height 58
click at [1321, 90] on span "2025" at bounding box center [1340, 82] width 77 height 27
click at [1317, 175] on div "2024" at bounding box center [1331, 183] width 87 height 28
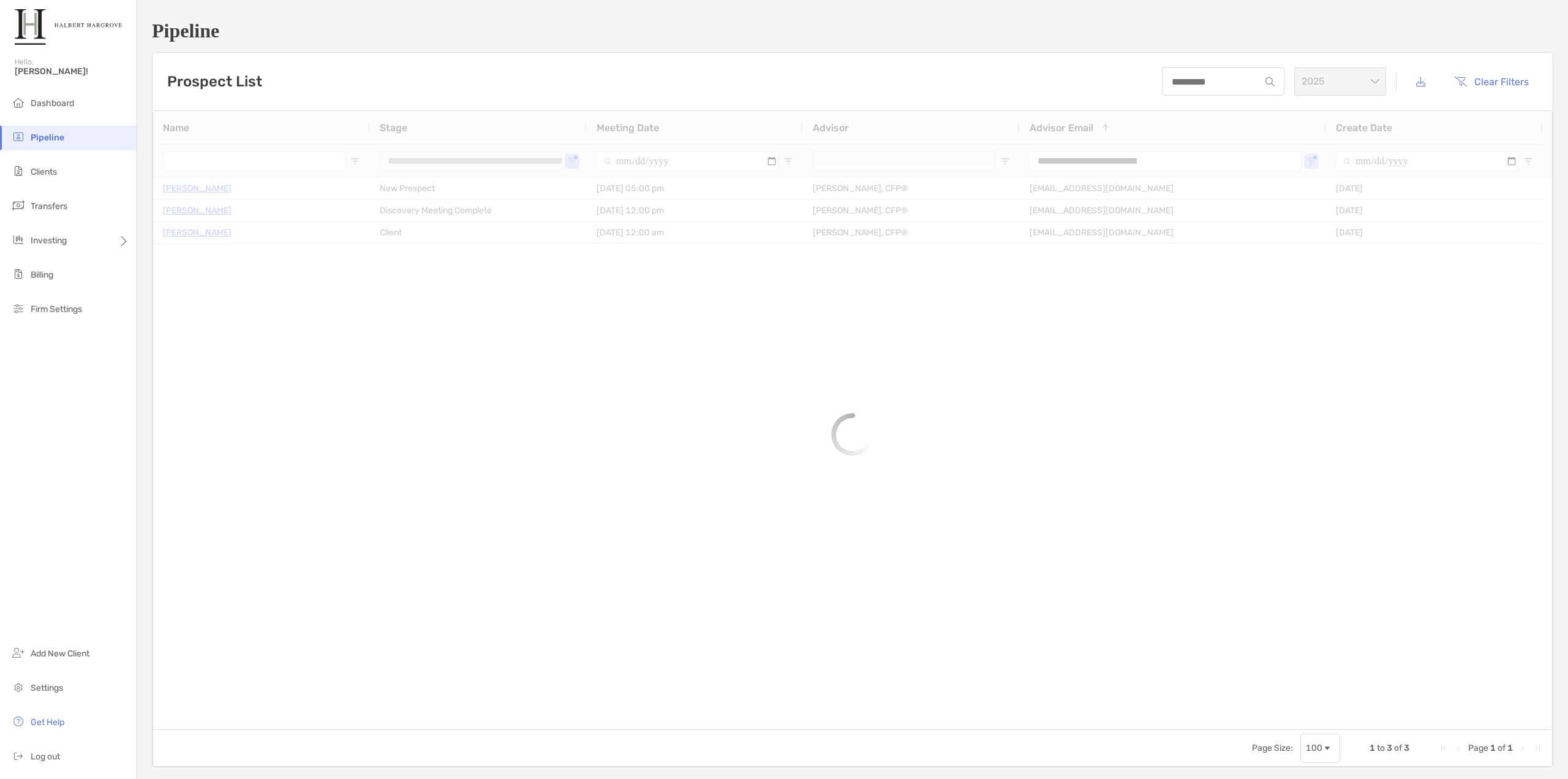
type input "**********"
